Goal: Task Accomplishment & Management: Manage account settings

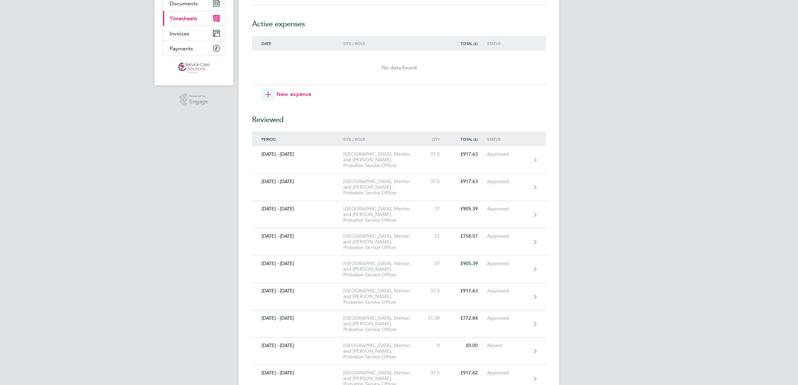
click at [679, 194] on div "RC [PERSON_NAME] Applications: Dashboard Documents Current page: Timesheets Inv…" at bounding box center [399, 358] width 798 height 883
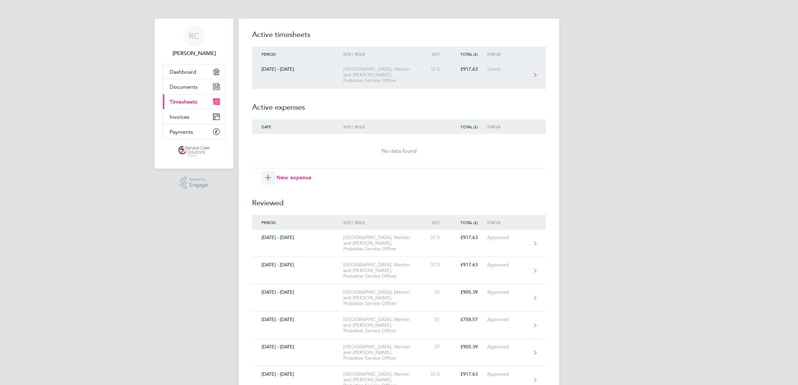
click at [473, 81] on link "[DATE] - [DATE] [GEOGRAPHIC_DATA], [GEOGRAPHIC_DATA] and [PERSON_NAME], Probati…" at bounding box center [399, 74] width 294 height 27
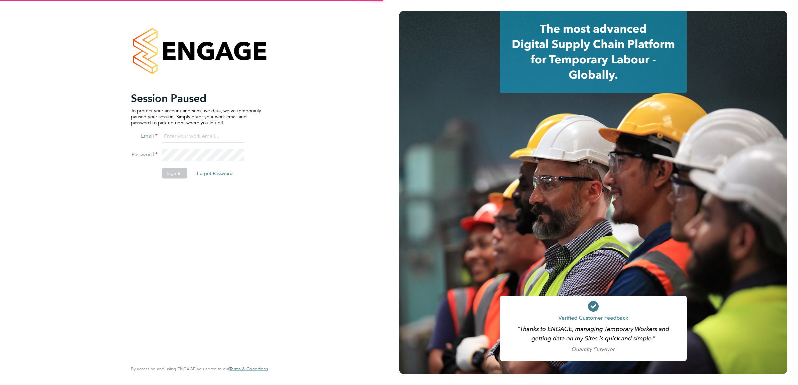
type input "[EMAIL_ADDRESS][DOMAIN_NAME]"
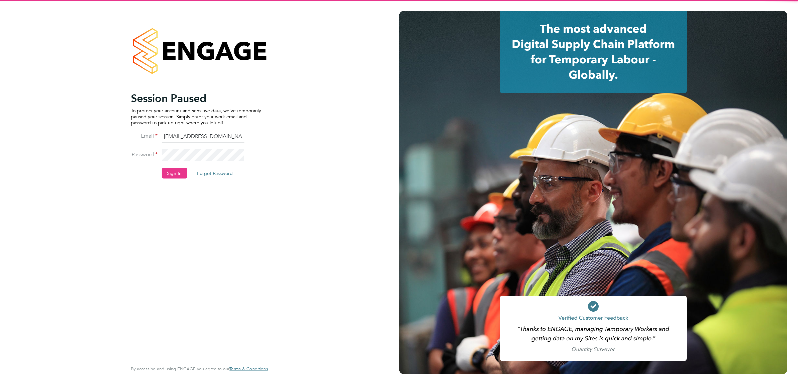
click at [205, 225] on div "Session Paused To protect your account and sensitive data, we've temporarily pa…" at bounding box center [196, 225] width 130 height 269
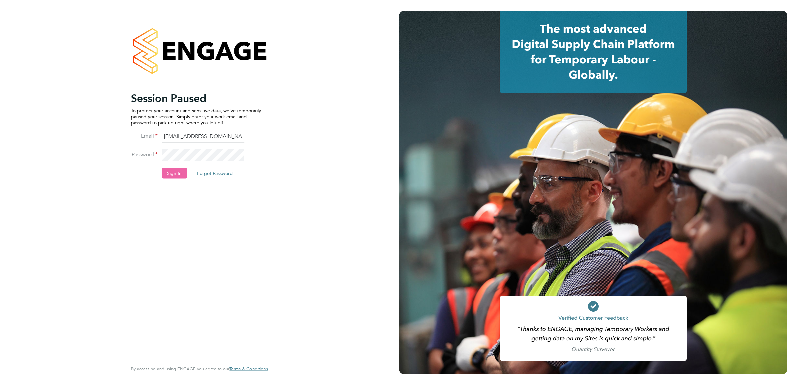
click at [174, 170] on button "Sign In" at bounding box center [174, 173] width 25 height 11
